Goal: Entertainment & Leisure: Consume media (video, audio)

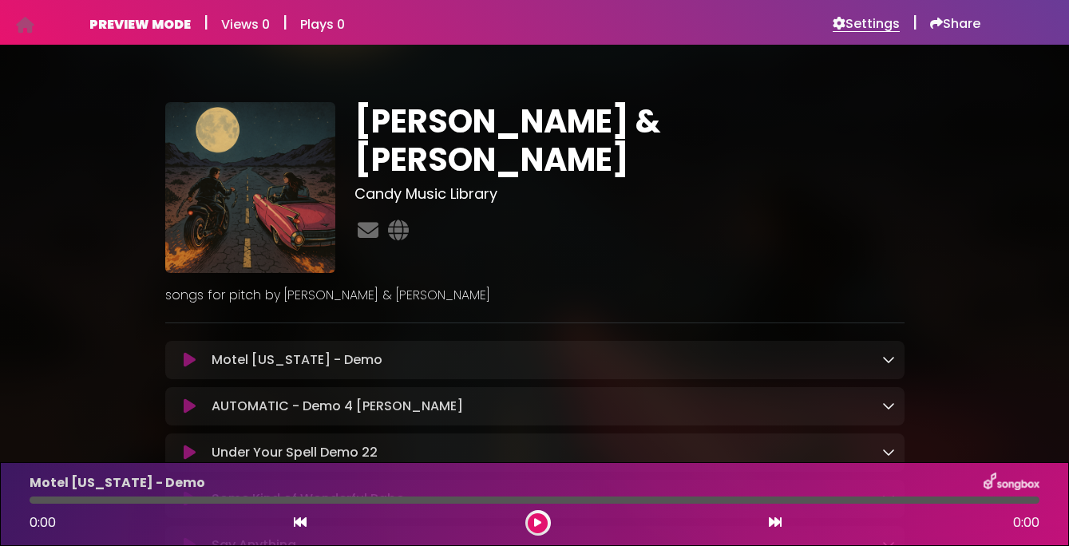
click at [869, 28] on h6 "Settings" at bounding box center [866, 24] width 67 height 16
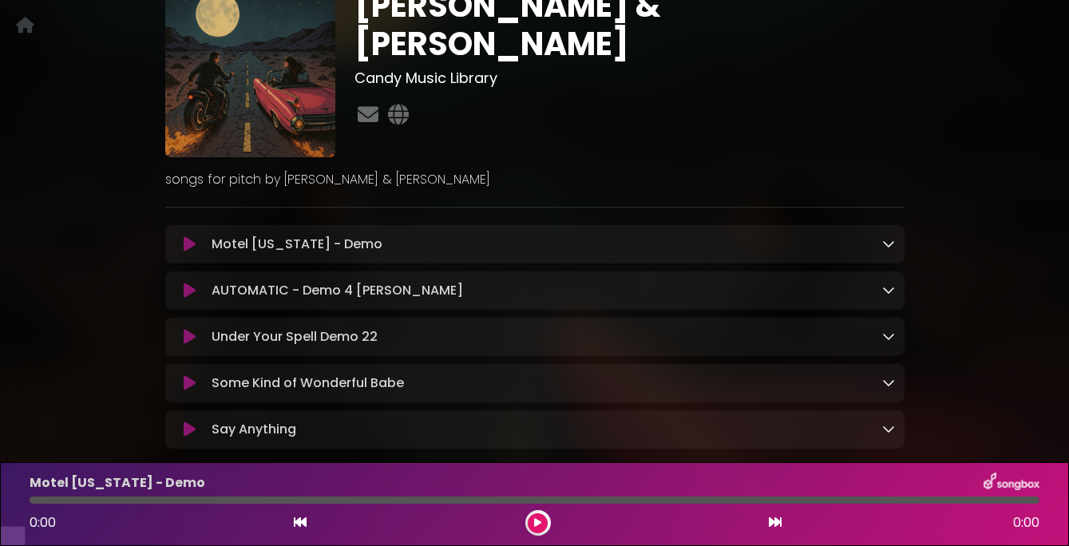
scroll to position [99, 0]
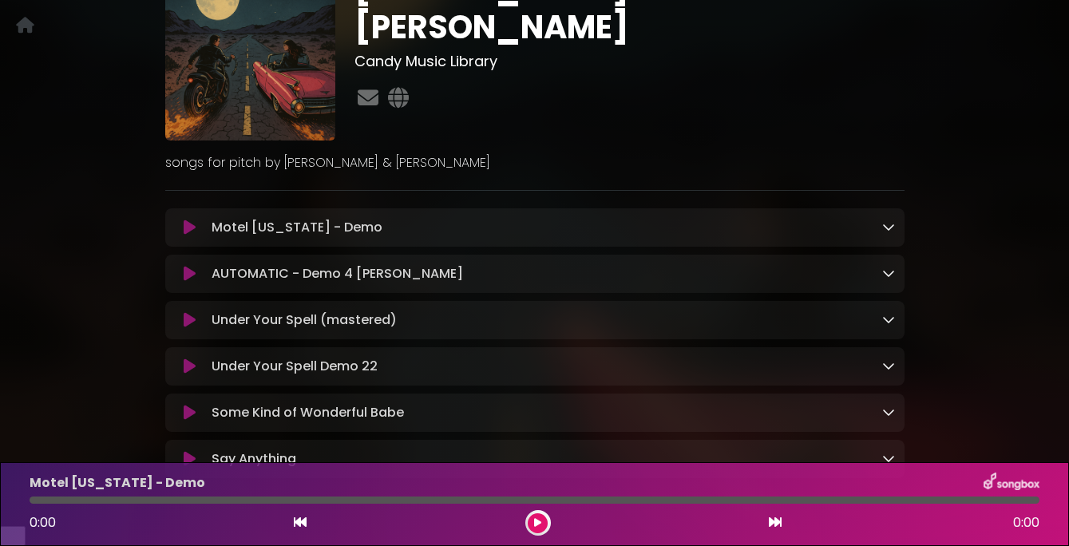
scroll to position [174, 0]
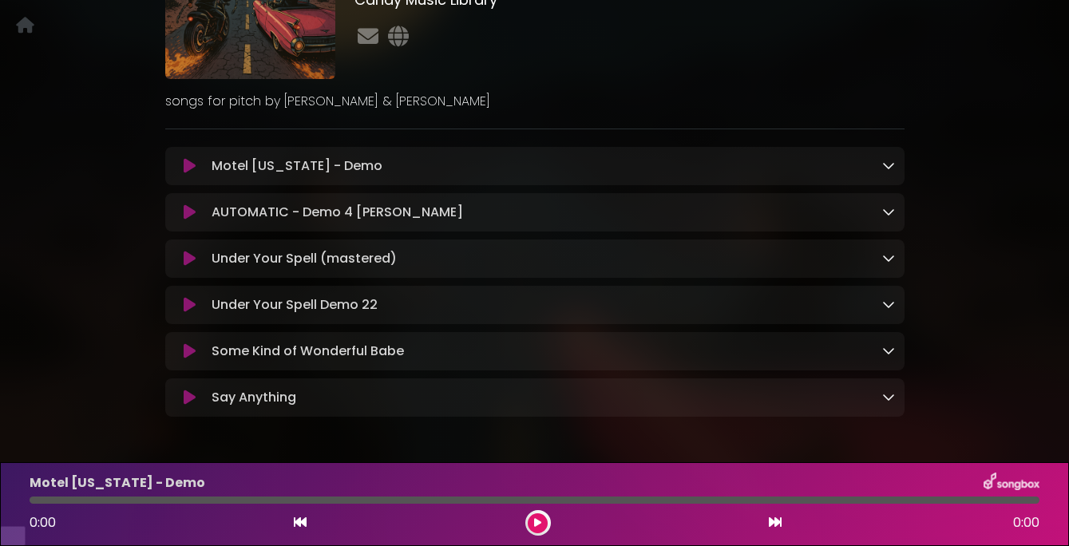
click at [185, 313] on icon at bounding box center [190, 305] width 12 height 16
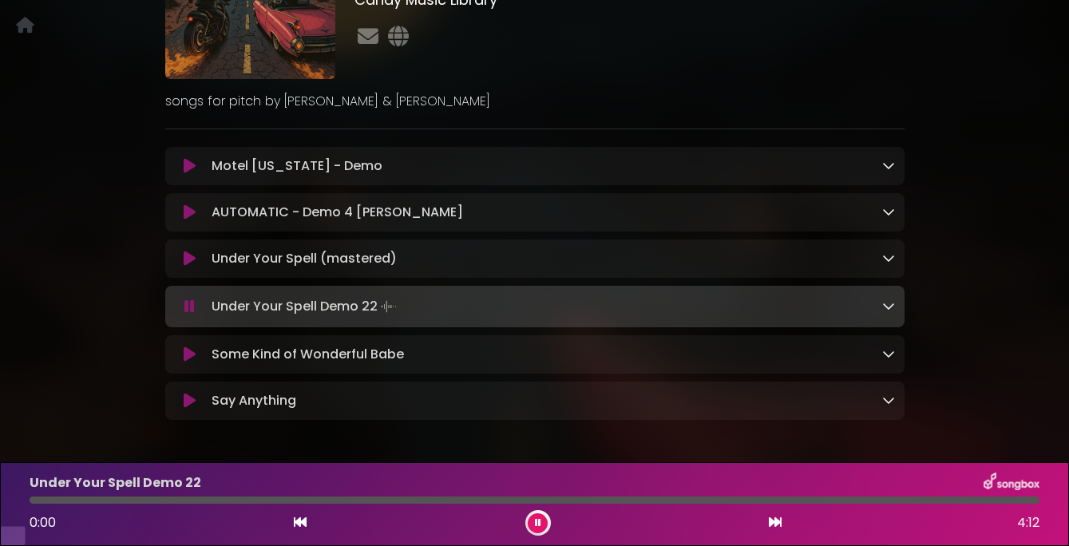
click at [190, 315] on icon at bounding box center [189, 307] width 10 height 16
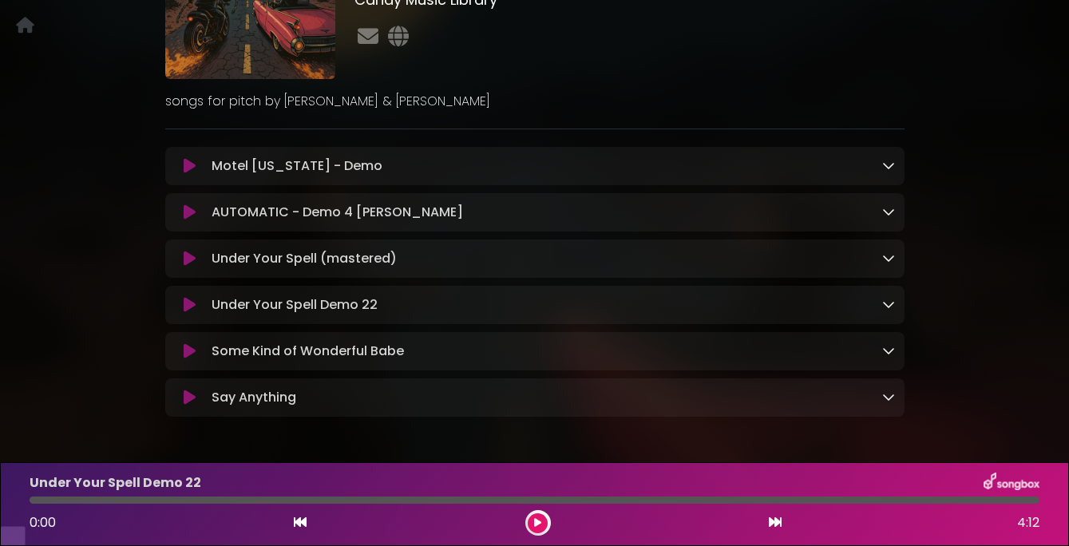
click at [191, 313] on icon at bounding box center [190, 305] width 12 height 16
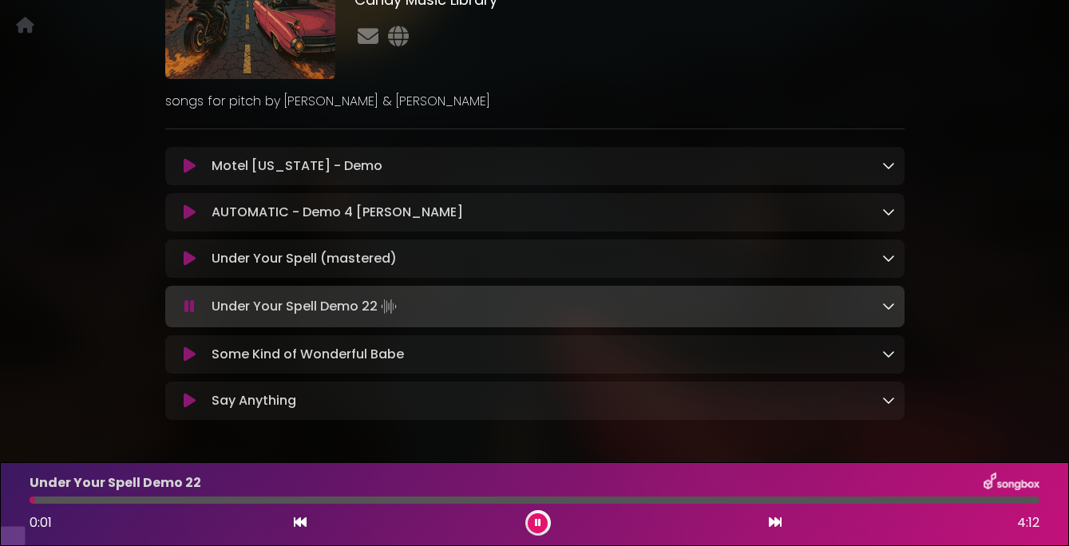
click at [189, 267] on icon at bounding box center [190, 259] width 12 height 16
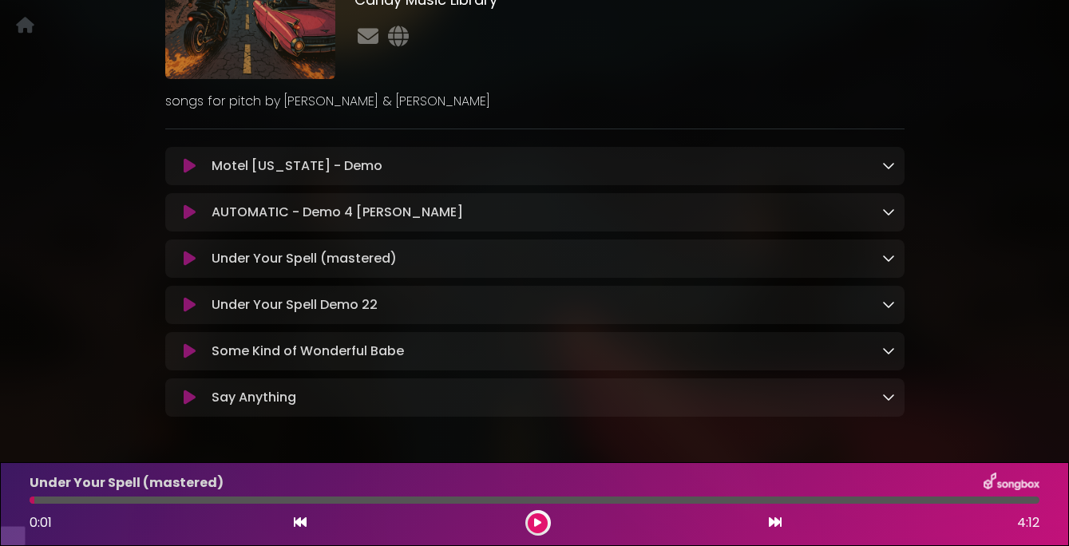
click at [189, 267] on icon at bounding box center [190, 259] width 12 height 16
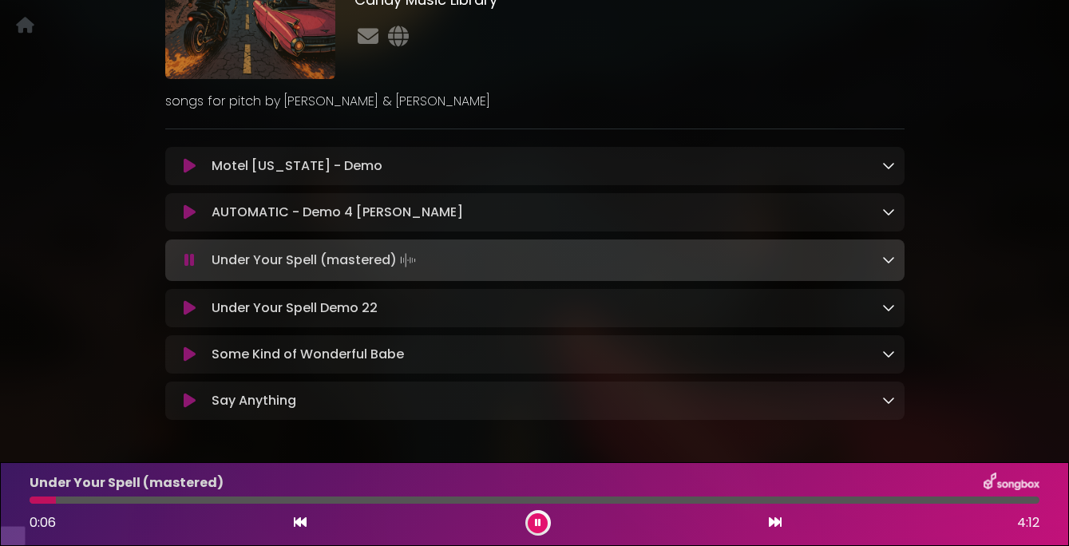
click at [128, 498] on div at bounding box center [535, 500] width 1010 height 7
click at [188, 316] on icon at bounding box center [190, 308] width 12 height 16
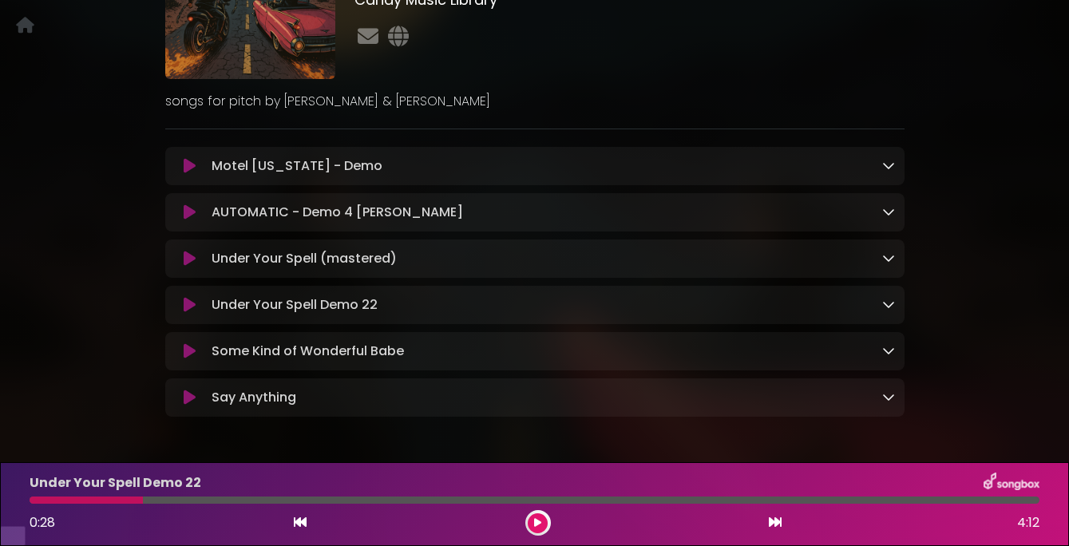
click at [188, 313] on icon at bounding box center [190, 305] width 12 height 16
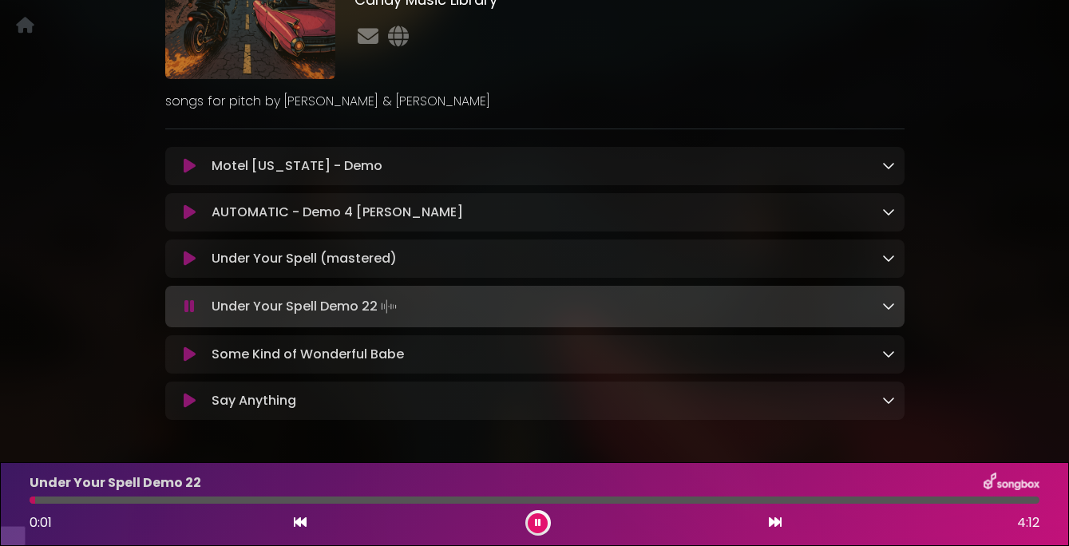
click at [149, 497] on div at bounding box center [535, 500] width 1010 height 7
click at [185, 315] on icon at bounding box center [189, 307] width 10 height 16
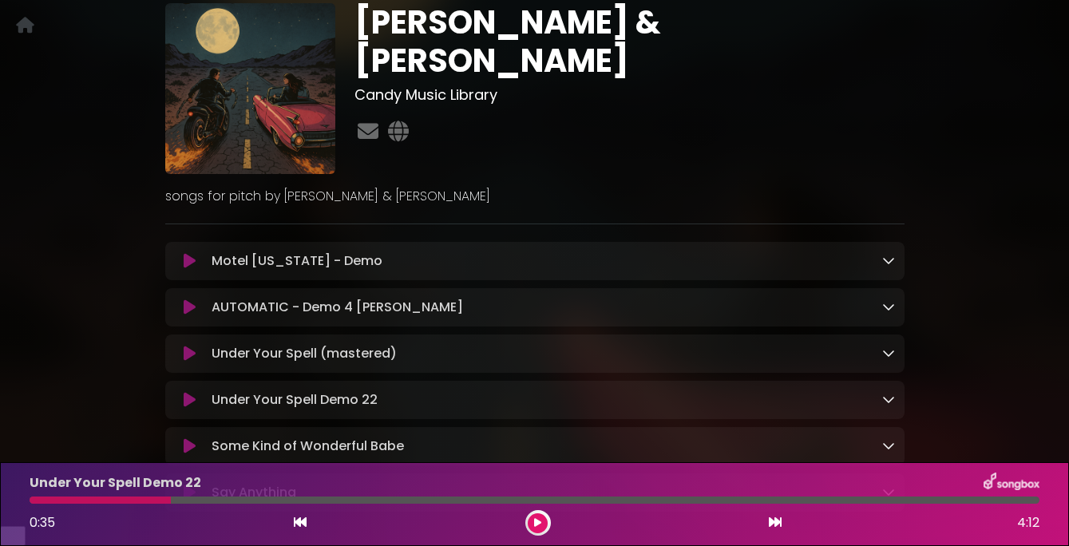
scroll to position [0, 0]
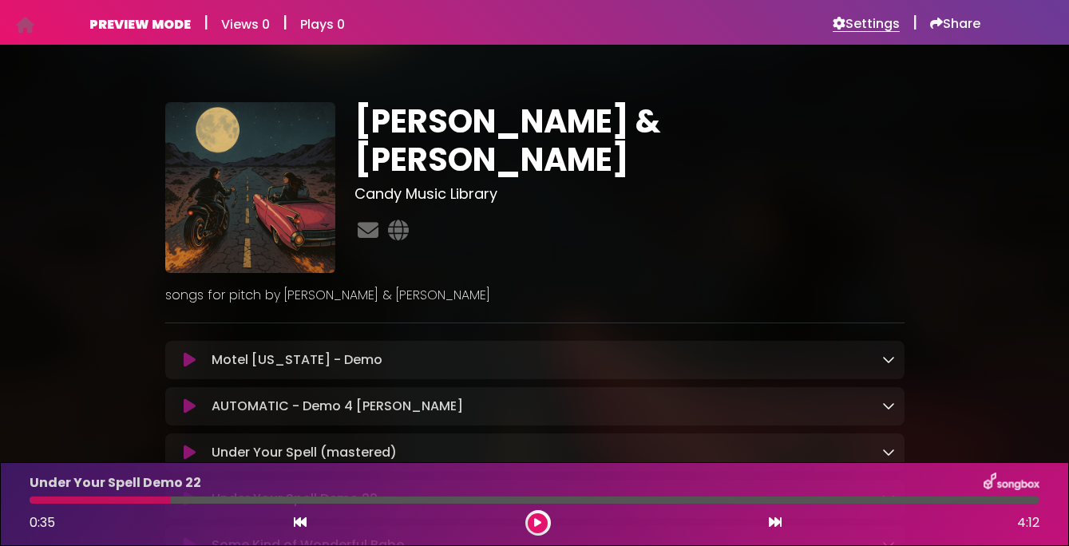
click at [858, 21] on h6 "Settings" at bounding box center [866, 24] width 67 height 16
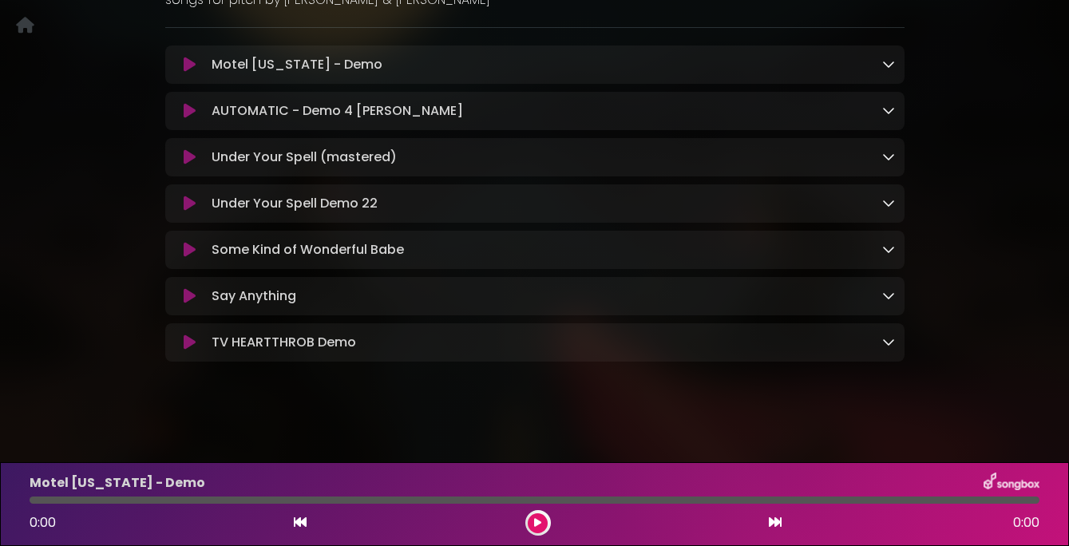
scroll to position [299, 0]
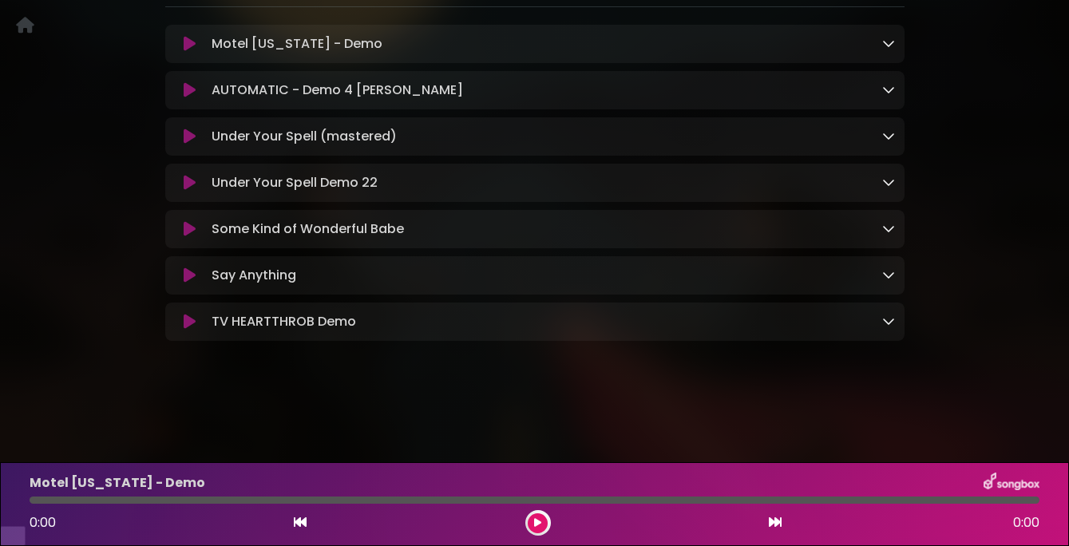
click at [191, 330] on icon at bounding box center [190, 322] width 12 height 16
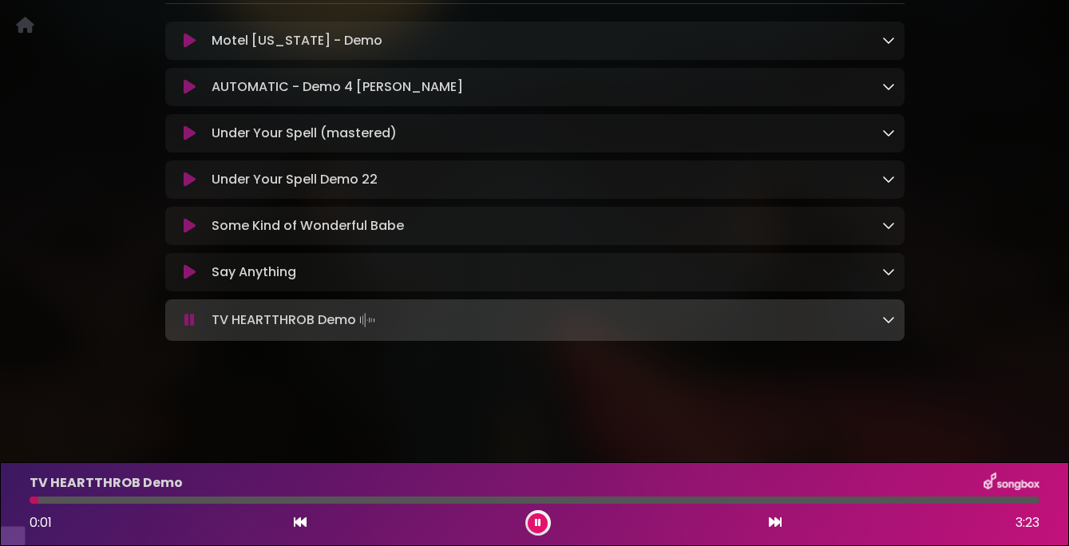
click at [192, 328] on icon at bounding box center [189, 320] width 10 height 16
